Goal: Information Seeking & Learning: Learn about a topic

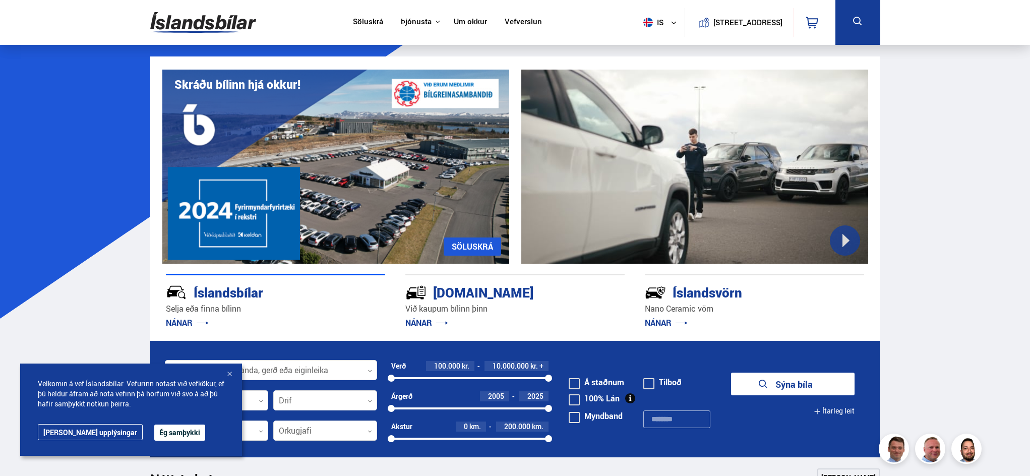
drag, startPoint x: 153, startPoint y: 430, endPoint x: 148, endPoint y: 398, distance: 32.7
click at [154, 430] on button "Ég samþykki" at bounding box center [179, 432] width 51 height 16
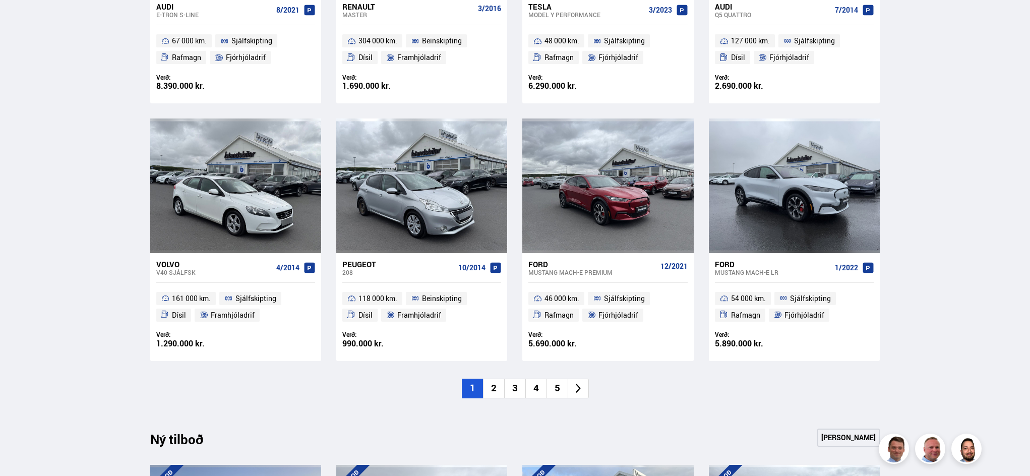
scroll to position [653, 0]
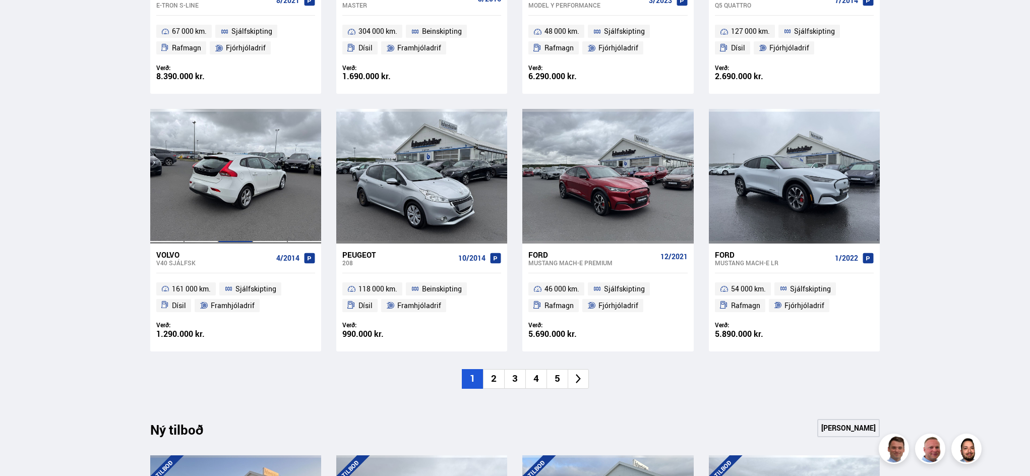
click at [248, 201] on div at bounding box center [235, 176] width 34 height 134
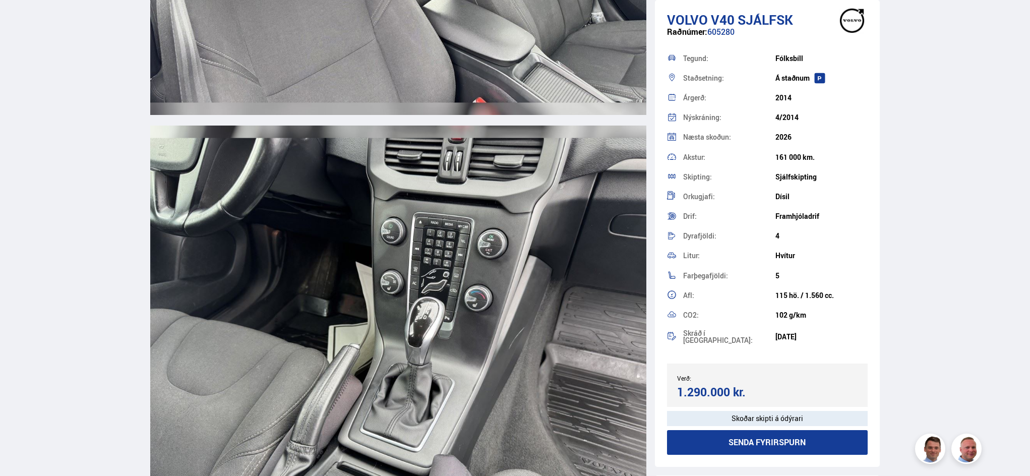
scroll to position [7737, 0]
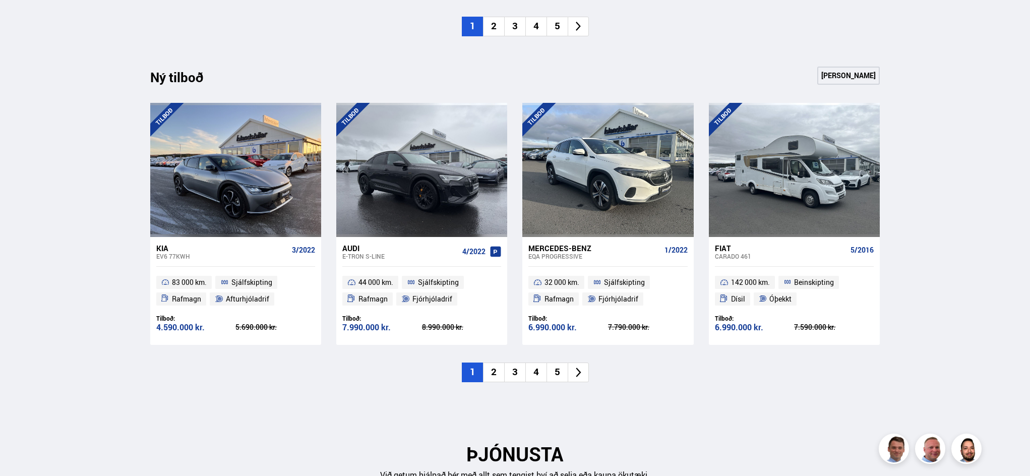
scroll to position [1021, 0]
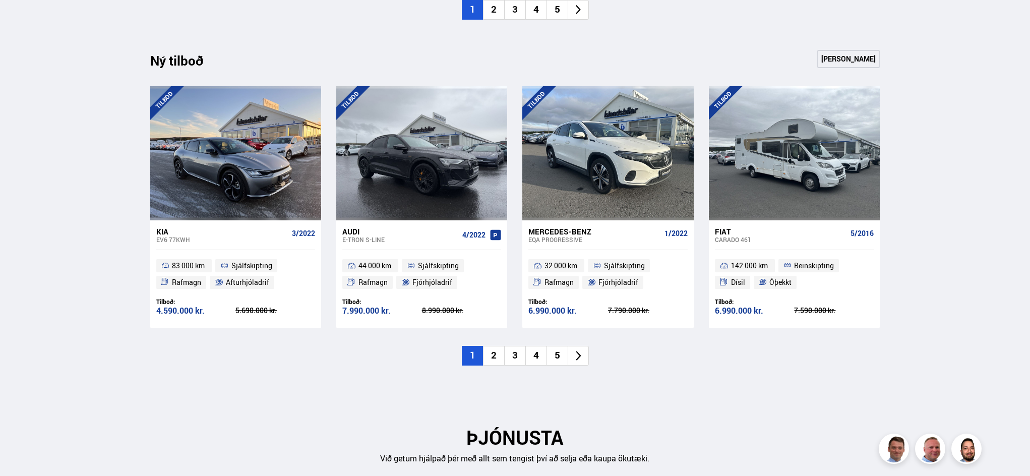
click at [493, 360] on li "2" at bounding box center [493, 356] width 21 height 20
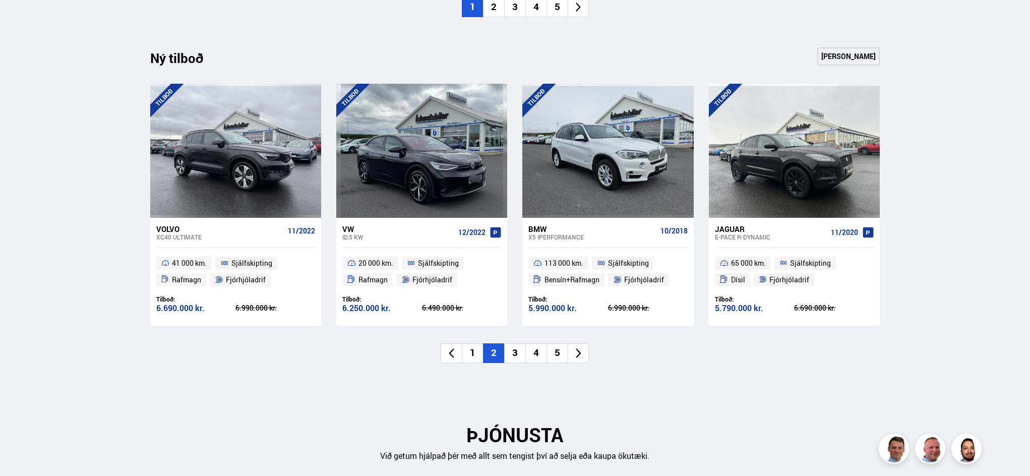
scroll to position [1023, 0]
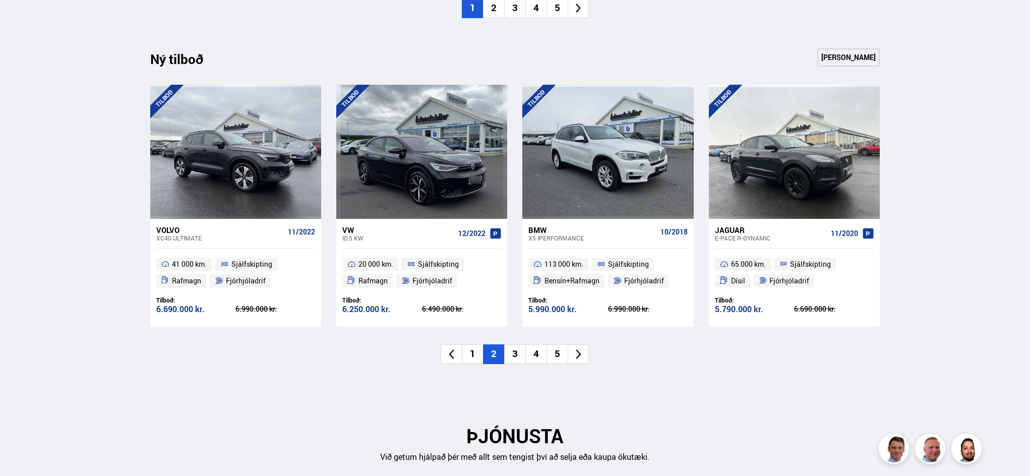
click at [520, 358] on li "3" at bounding box center [514, 354] width 21 height 20
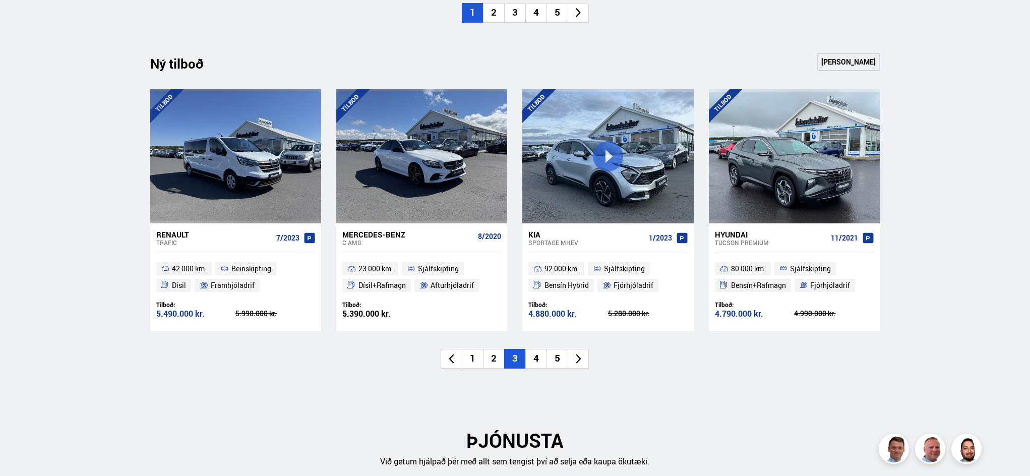
scroll to position [1017, 0]
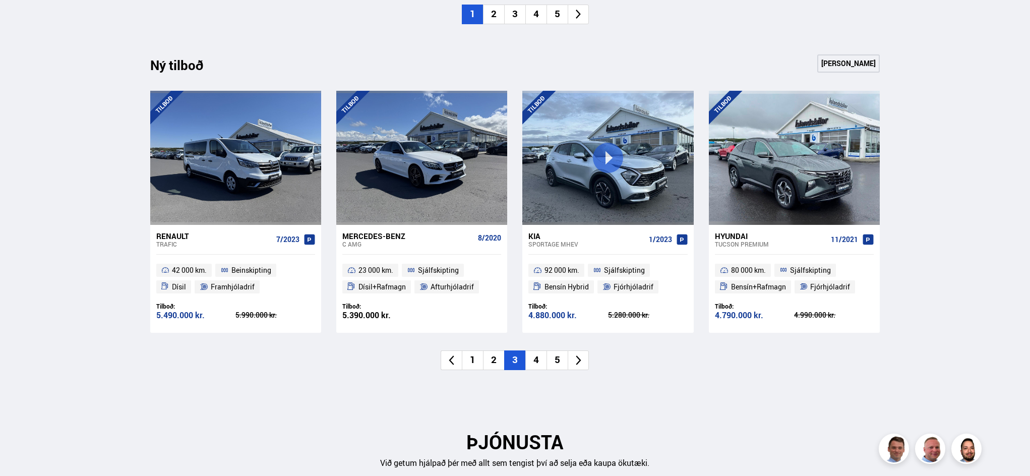
click at [541, 354] on li "4" at bounding box center [535, 360] width 21 height 20
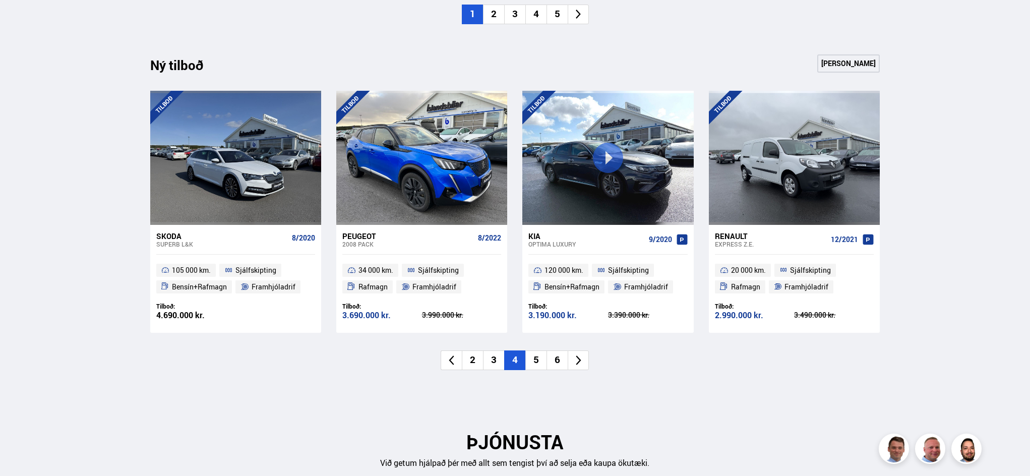
click at [540, 359] on li "5" at bounding box center [535, 360] width 21 height 20
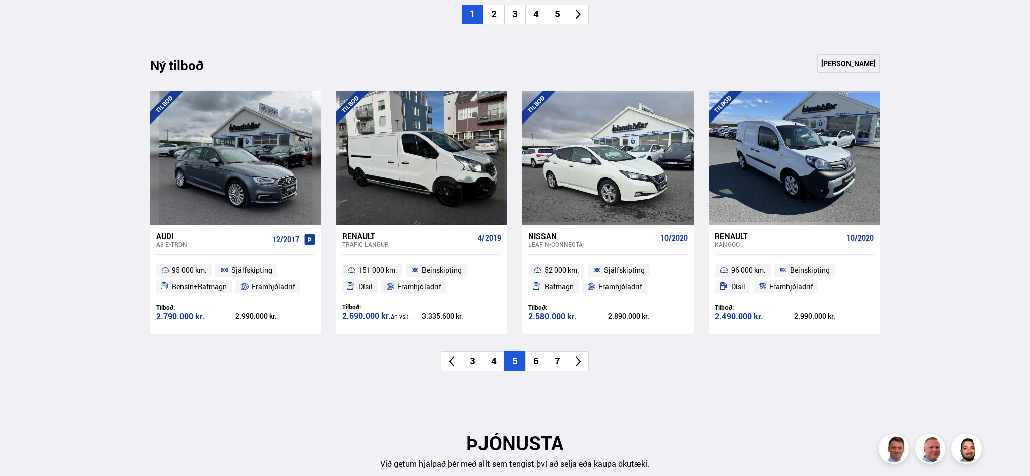
click at [540, 359] on li "6" at bounding box center [535, 361] width 21 height 20
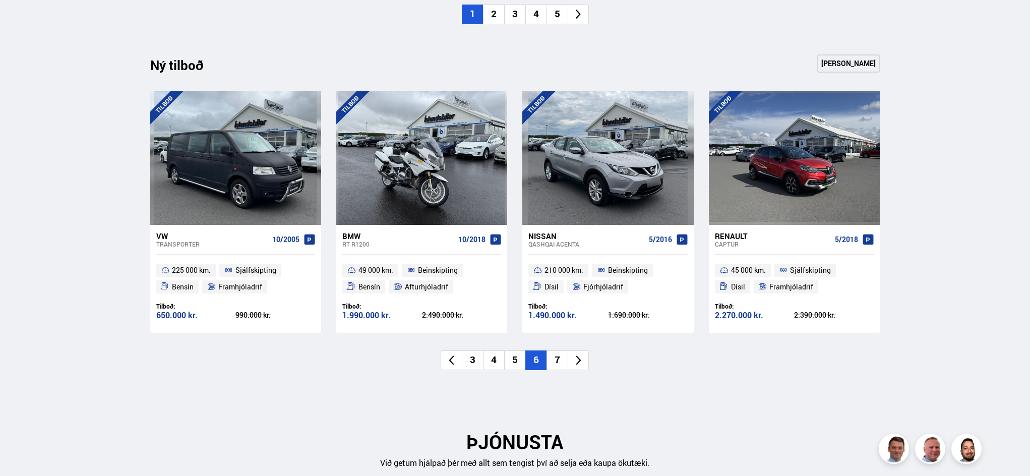
click at [550, 359] on li "7" at bounding box center [556, 360] width 21 height 20
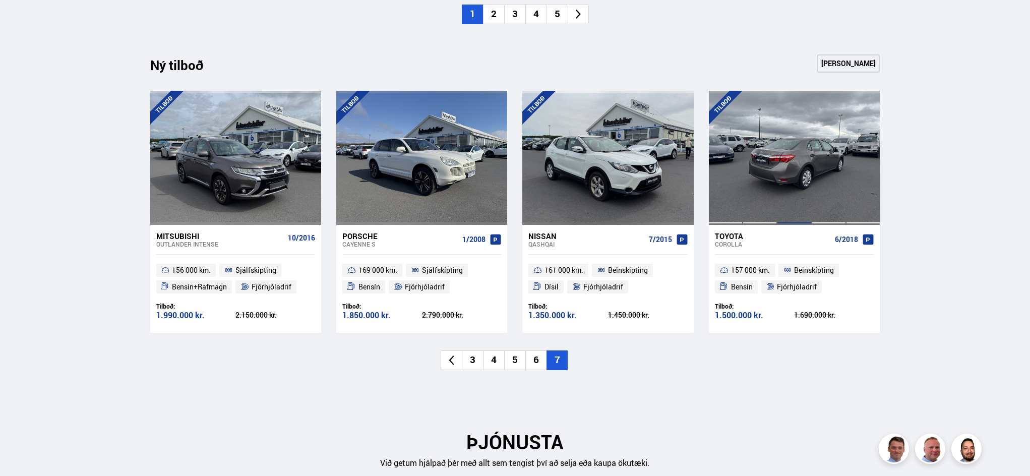
click at [799, 163] on div at bounding box center [794, 158] width 34 height 134
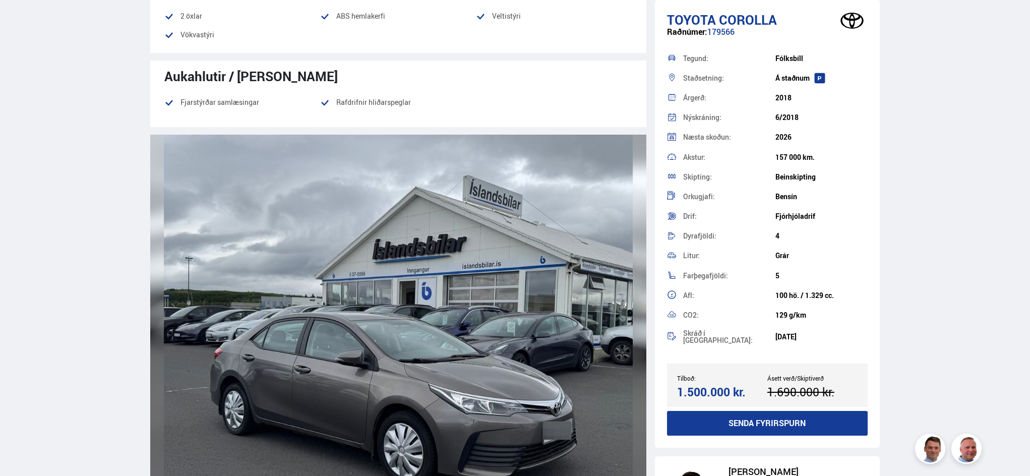
scroll to position [755, 0]
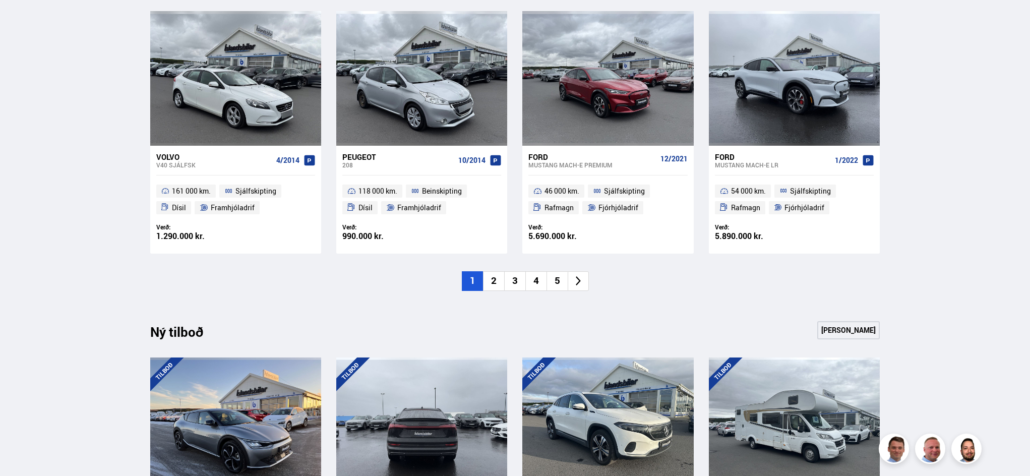
scroll to position [112, 0]
